Goal: Information Seeking & Learning: Learn about a topic

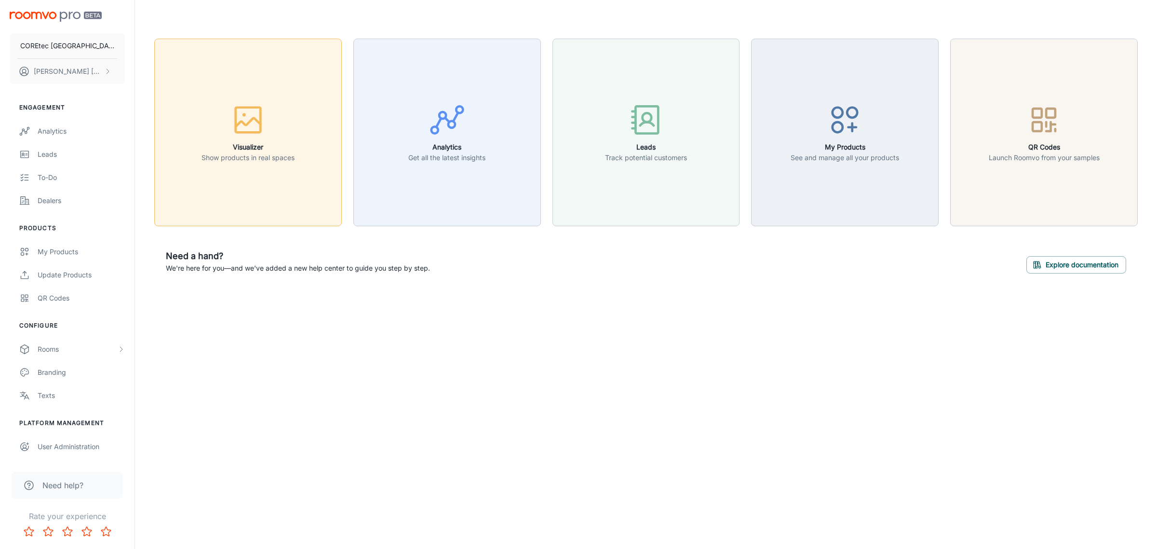
click at [223, 175] on button "Visualizer Show products in real spaces" at bounding box center [248, 133] width 188 height 188
click at [463, 149] on h6 "Analytics" at bounding box center [446, 147] width 77 height 11
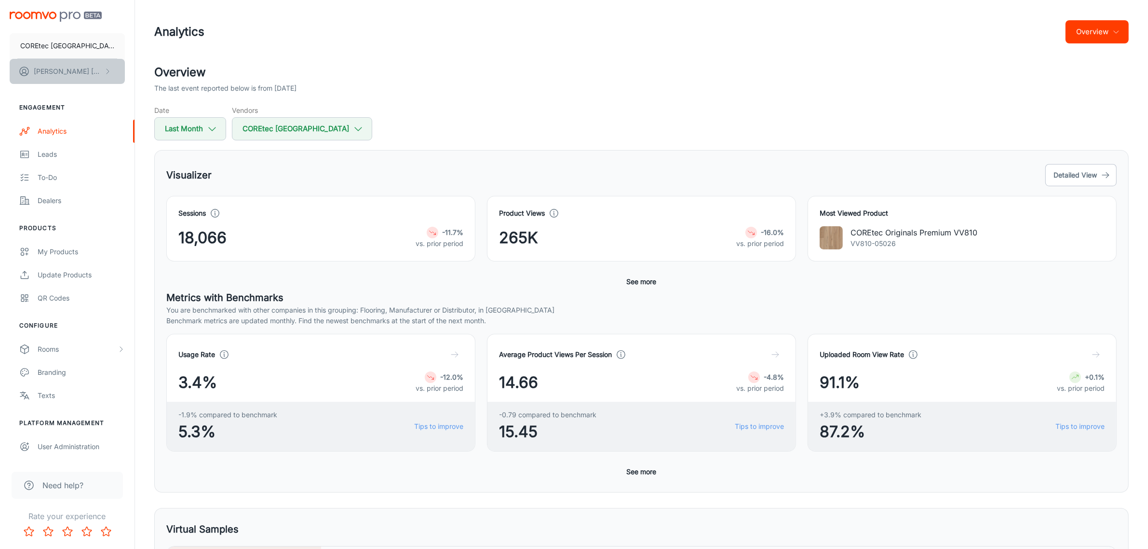
click at [102, 68] on button "[PERSON_NAME]" at bounding box center [67, 71] width 115 height 25
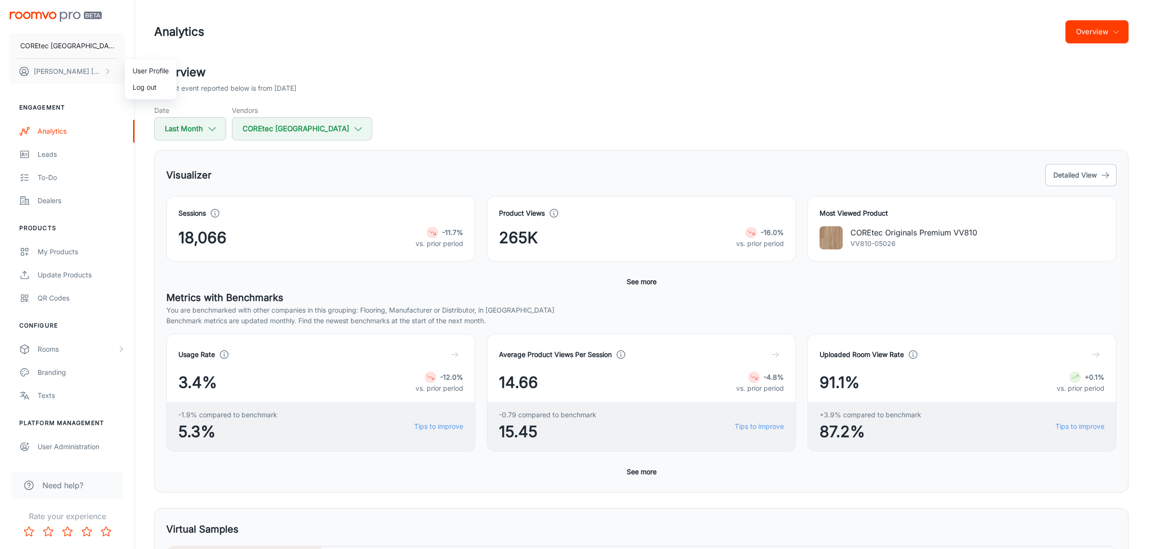
click at [100, 54] on div at bounding box center [578, 274] width 1157 height 549
click at [94, 44] on p "COREtec [GEOGRAPHIC_DATA]" at bounding box center [67, 46] width 94 height 11
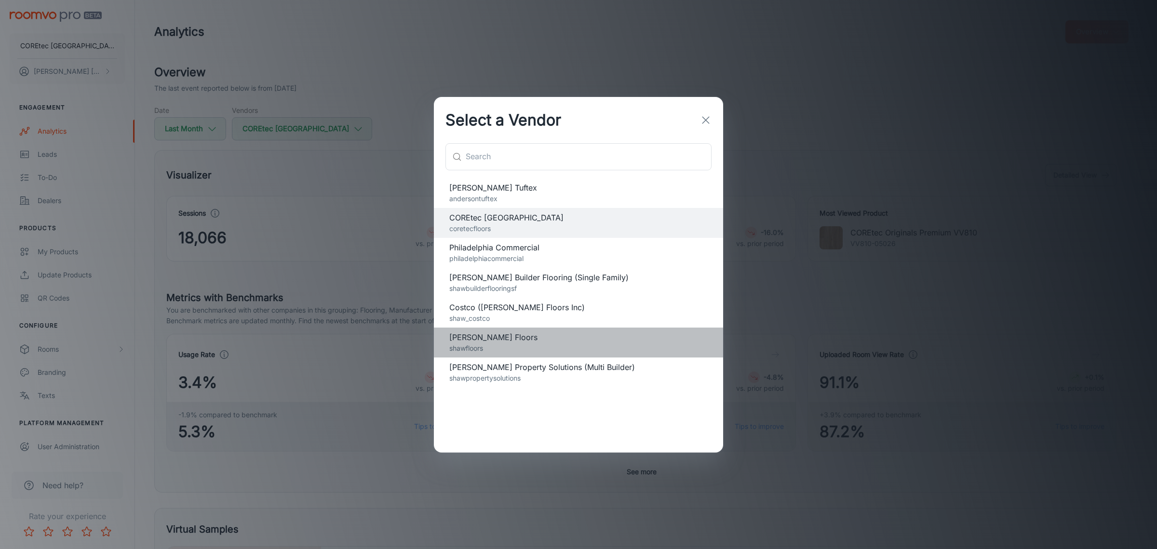
click at [502, 344] on p "shawfloors" at bounding box center [578, 348] width 258 height 11
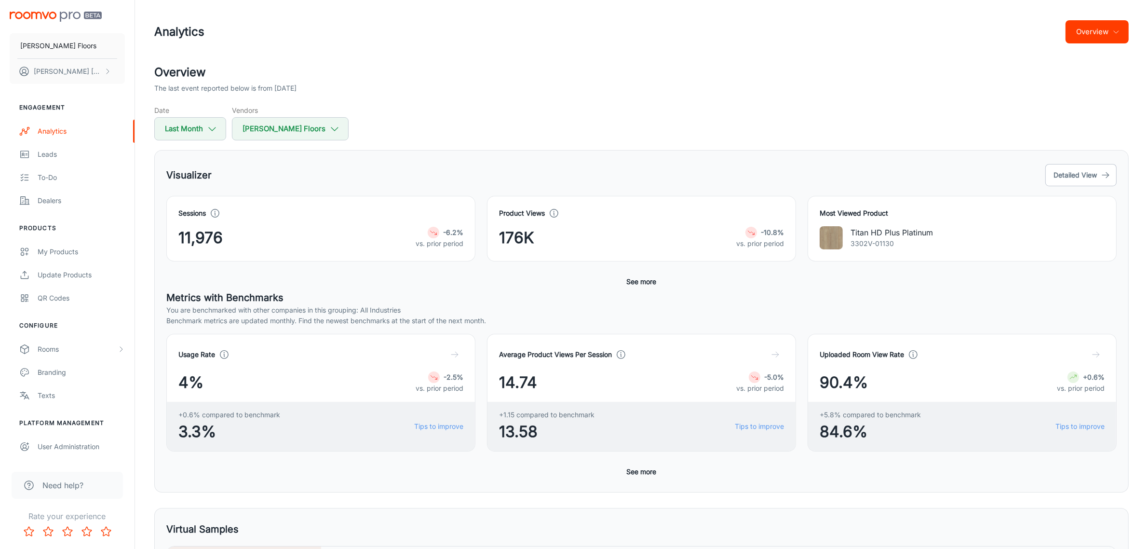
click at [1136, 27] on header "Analytics Overview" at bounding box center [642, 32] width 998 height 64
click at [1108, 35] on button "Overview" at bounding box center [1097, 31] width 63 height 23
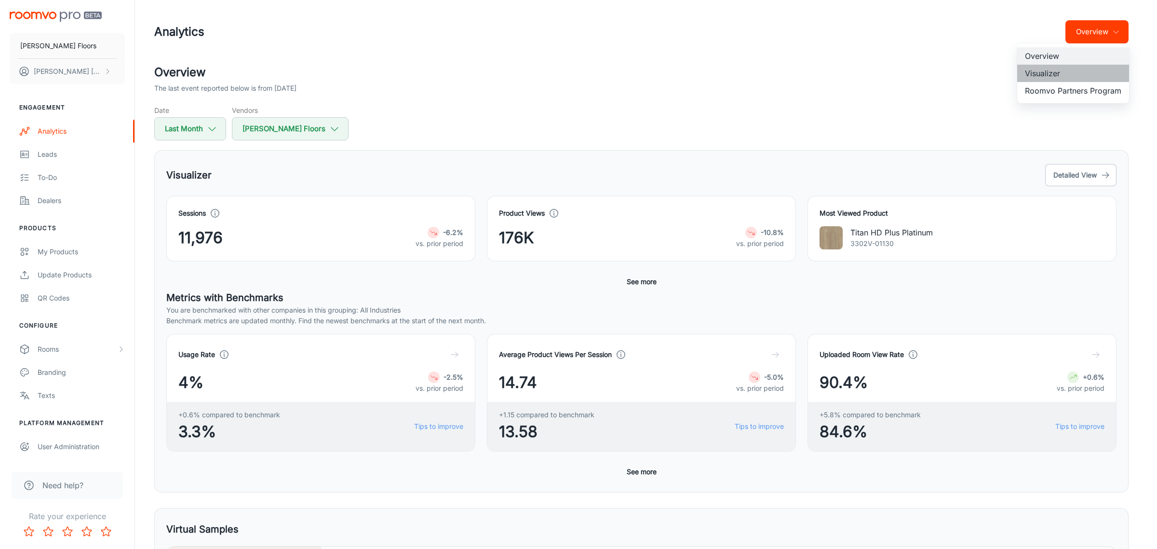
click at [1089, 73] on li "Visualizer" at bounding box center [1073, 73] width 112 height 17
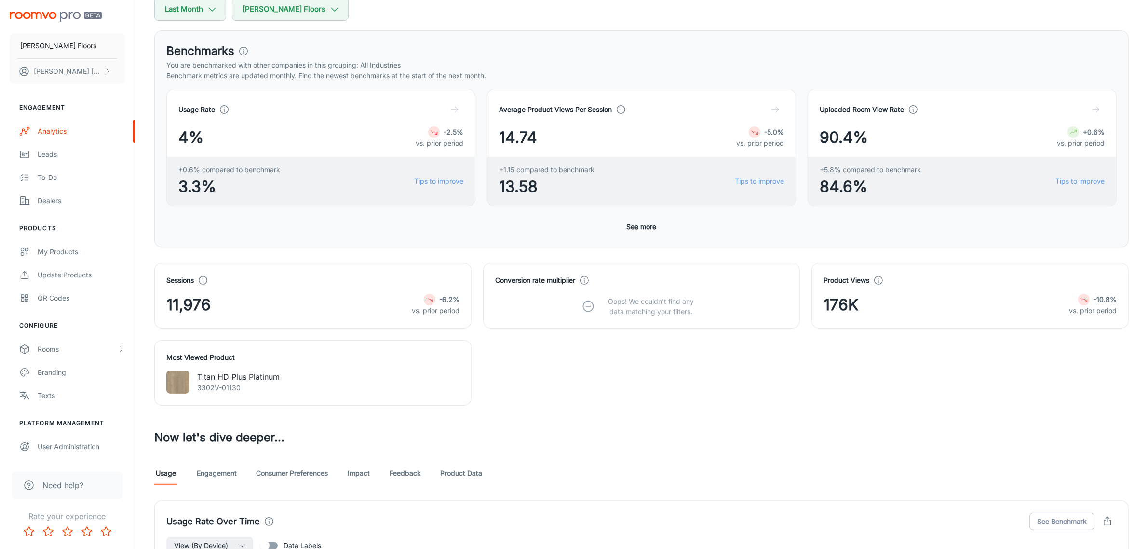
scroll to position [121, 0]
click at [358, 475] on link "Impact" at bounding box center [358, 471] width 23 height 23
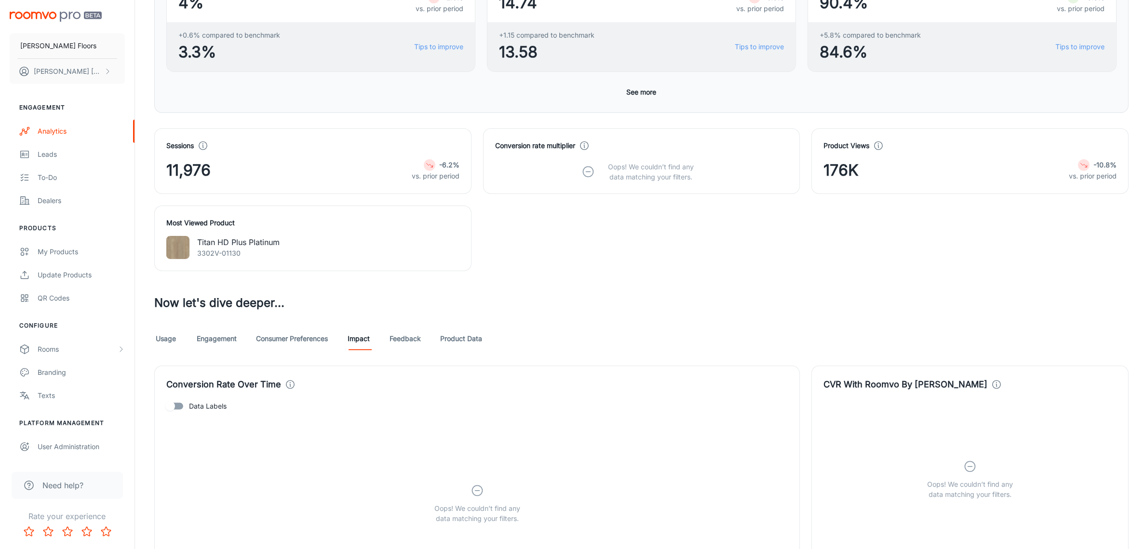
scroll to position [301, 0]
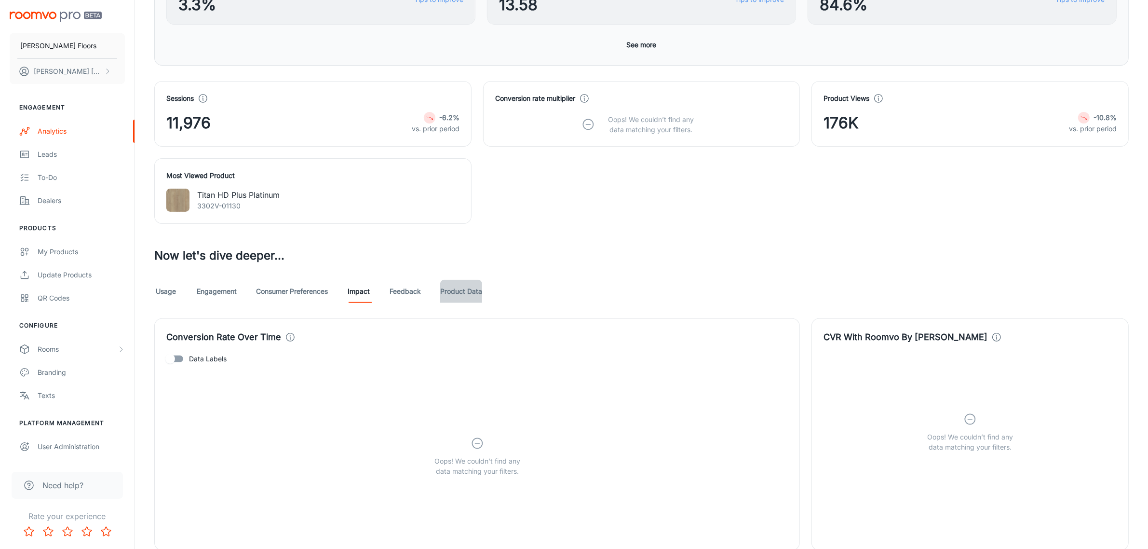
click at [464, 297] on link "Product Data" at bounding box center [461, 291] width 42 height 23
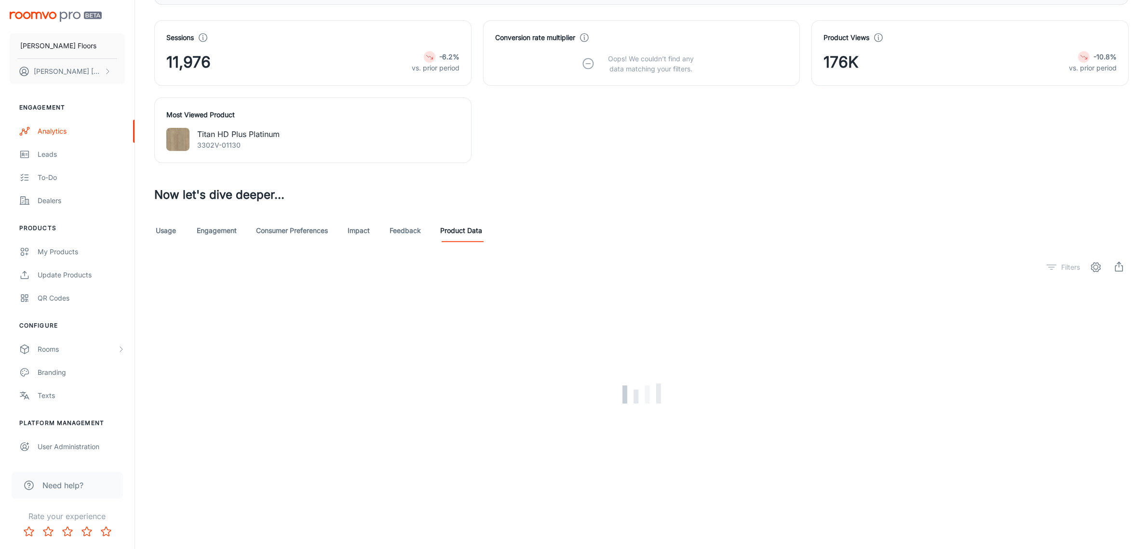
scroll to position [343, 0]
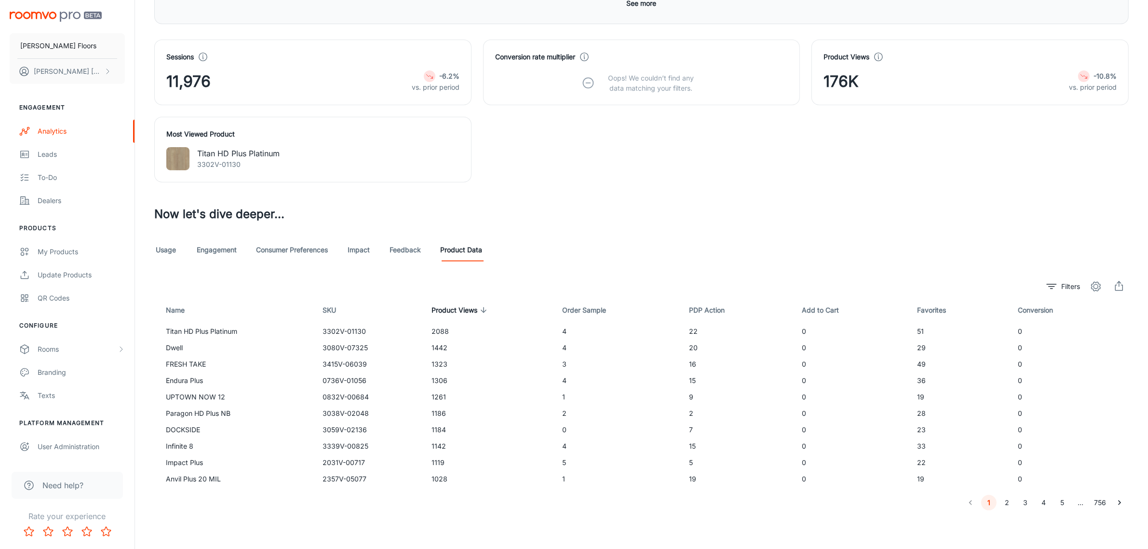
click at [317, 256] on link "Consumer Preferences" at bounding box center [292, 249] width 72 height 23
